Goal: Task Accomplishment & Management: Use online tool/utility

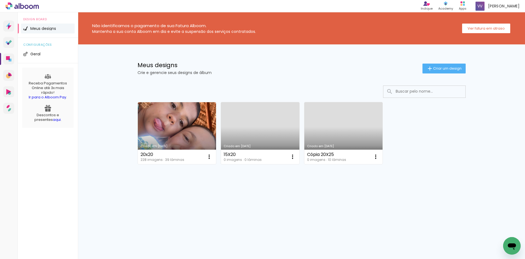
click at [262, 136] on link "Criado em [DATE]" at bounding box center [260, 133] width 79 height 62
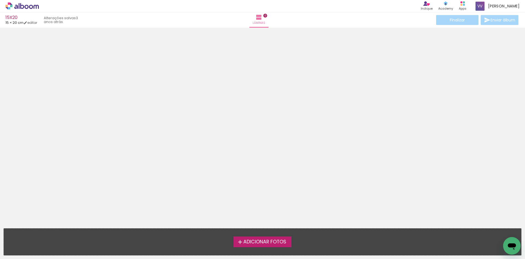
click at [264, 242] on span "Adicionar Fotos" at bounding box center [265, 241] width 43 height 5
click at [0, 0] on input "file" at bounding box center [0, 0] width 0 height 0
